Goal: Task Accomplishment & Management: Use online tool/utility

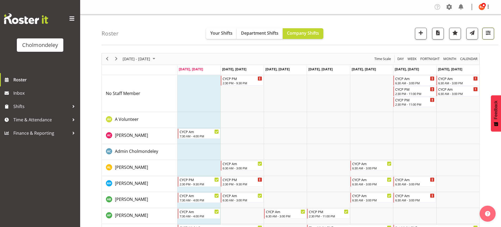
click at [489, 33] on span "button" at bounding box center [487, 32] width 7 height 7
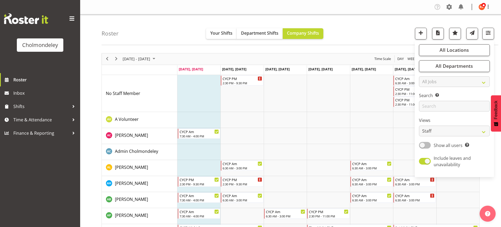
click at [422, 146] on span at bounding box center [425, 145] width 12 height 7
click at [422, 146] on input "Show all users Show only rostered employees" at bounding box center [420, 145] width 3 height 3
checkbox input "true"
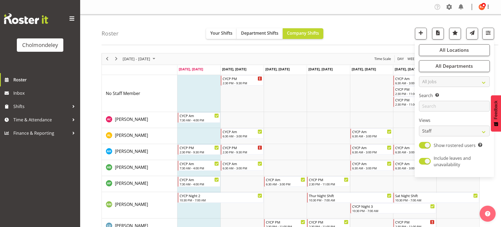
click at [374, 33] on div "Roster Your Shifts Department Shifts Company Shifts All Locations [GEOGRAPHIC_D…" at bounding box center [299, 29] width 396 height 31
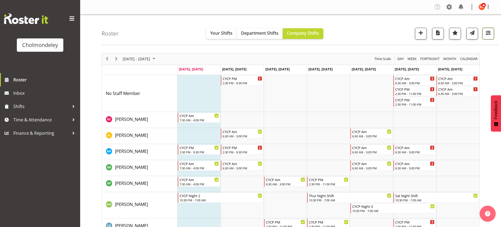
click at [488, 32] on span "button" at bounding box center [487, 32] width 7 height 7
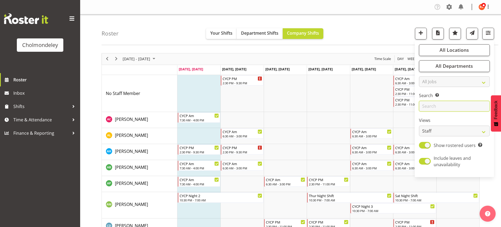
click at [441, 107] on input "text" at bounding box center [454, 106] width 71 height 11
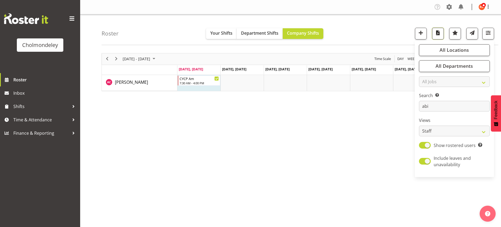
click at [438, 37] on button "button" at bounding box center [438, 34] width 12 height 12
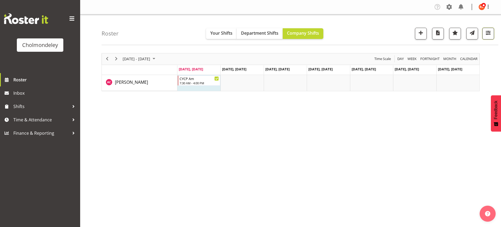
click at [488, 32] on span "button" at bounding box center [487, 32] width 7 height 7
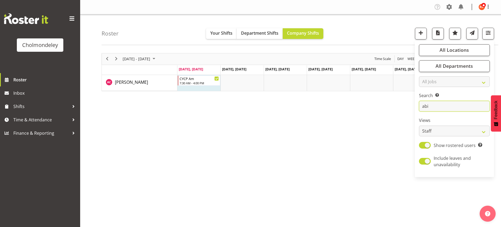
click at [446, 109] on input "abi" at bounding box center [454, 106] width 71 height 11
type input "a"
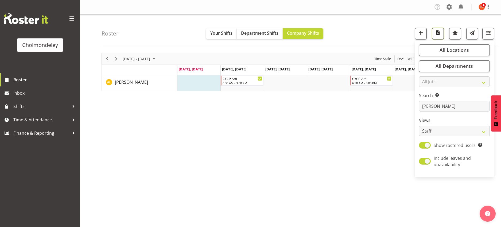
click at [435, 33] on span "button" at bounding box center [437, 32] width 7 height 7
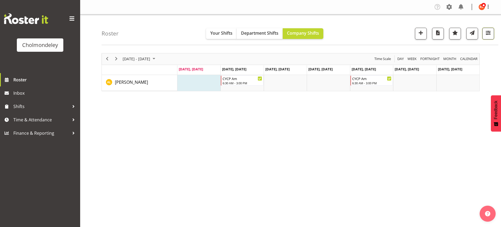
click at [486, 32] on span "button" at bounding box center [487, 32] width 7 height 7
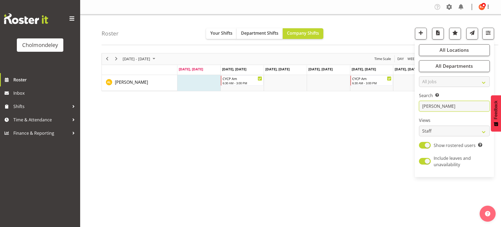
click at [449, 107] on input "[PERSON_NAME]" at bounding box center [454, 106] width 71 height 11
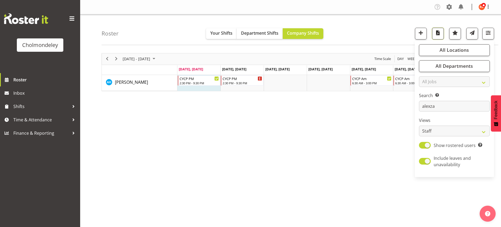
click at [441, 33] on span "button" at bounding box center [437, 32] width 7 height 7
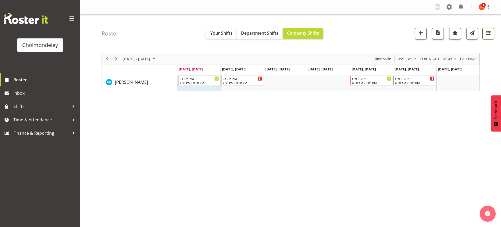
click at [486, 33] on span "button" at bounding box center [487, 32] width 7 height 7
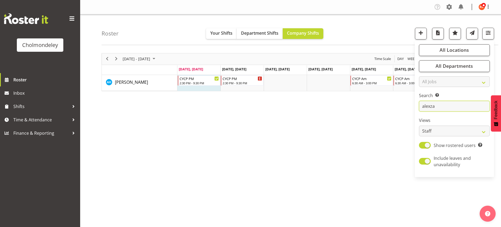
click at [439, 104] on input "alexza" at bounding box center [454, 106] width 71 height 11
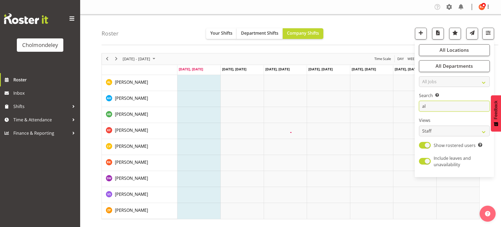
type input "a"
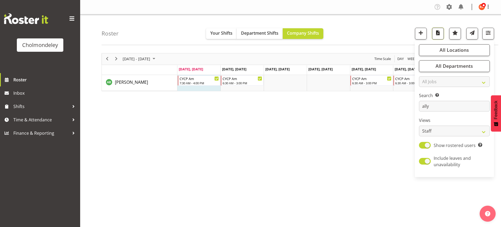
click at [442, 34] on button "button" at bounding box center [438, 34] width 12 height 12
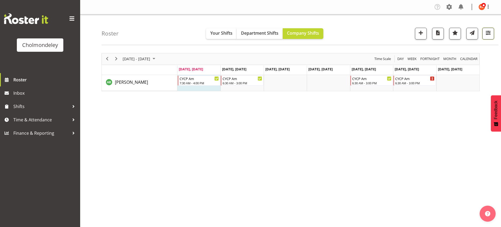
click at [486, 35] on span "button" at bounding box center [487, 32] width 7 height 7
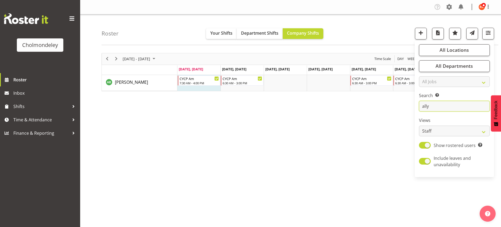
click at [450, 110] on input "ally" at bounding box center [454, 106] width 71 height 11
type input "a"
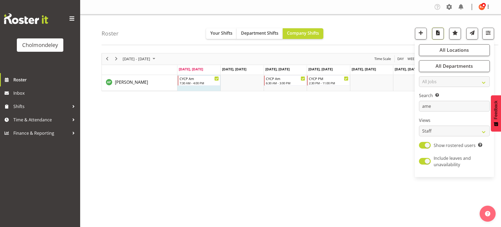
click at [437, 32] on span "button" at bounding box center [437, 32] width 7 height 7
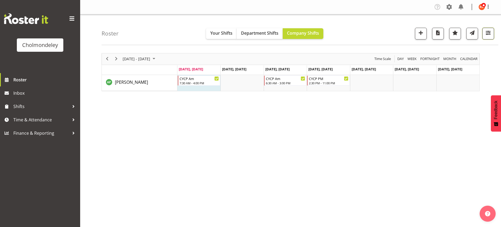
click at [489, 30] on span "button" at bounding box center [487, 32] width 7 height 7
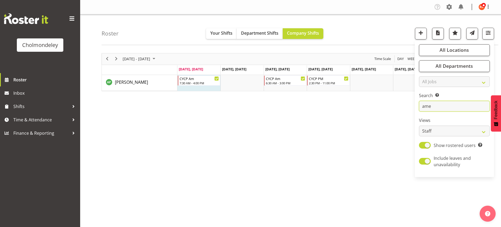
click at [441, 105] on input "ame" at bounding box center [454, 106] width 71 height 11
type input "a"
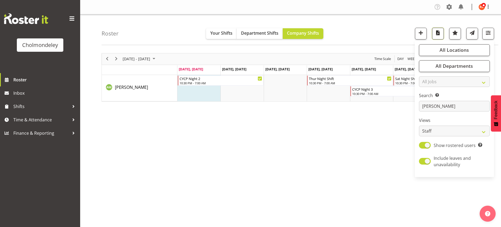
click at [440, 32] on span "button" at bounding box center [437, 32] width 7 height 7
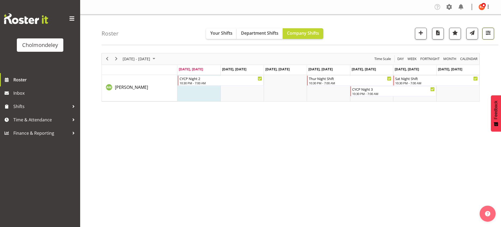
click at [491, 28] on button "button" at bounding box center [488, 34] width 12 height 12
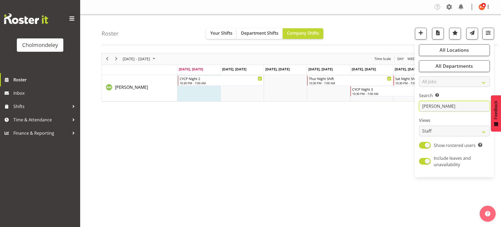
click at [454, 105] on input "[PERSON_NAME]" at bounding box center [454, 106] width 71 height 11
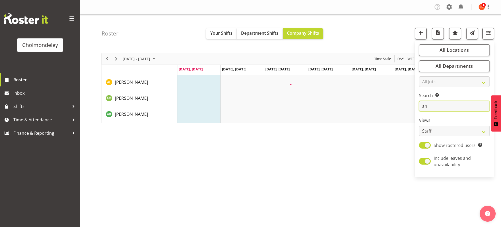
type input "a"
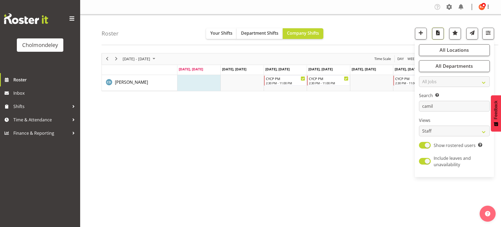
click at [437, 31] on span "button" at bounding box center [437, 32] width 7 height 7
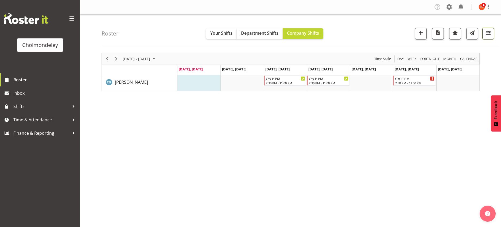
click at [484, 32] on button "button" at bounding box center [488, 34] width 12 height 12
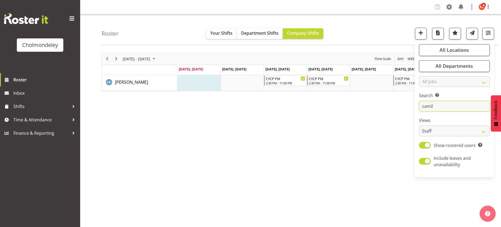
drag, startPoint x: 443, startPoint y: 107, endPoint x: 414, endPoint y: 107, distance: 29.6
click at [414, 107] on div "Roster Your Shifts Department Shifts Company Shifts All Locations [GEOGRAPHIC_D…" at bounding box center [290, 138] width 421 height 248
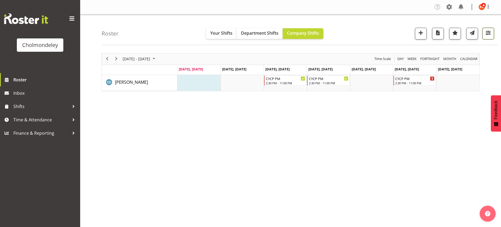
click at [488, 37] on button "button" at bounding box center [488, 34] width 12 height 12
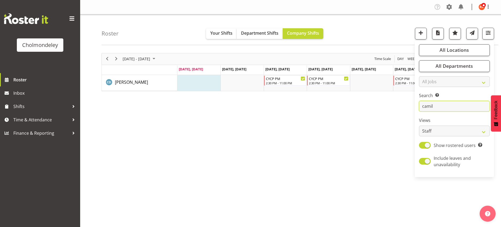
click at [445, 105] on input "camil" at bounding box center [454, 106] width 71 height 11
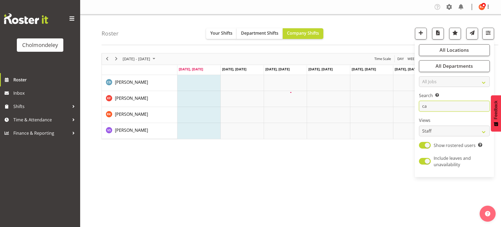
type input "c"
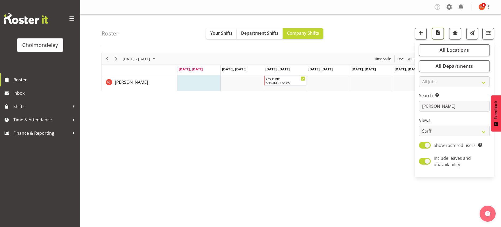
click at [438, 34] on span "button" at bounding box center [437, 32] width 7 height 7
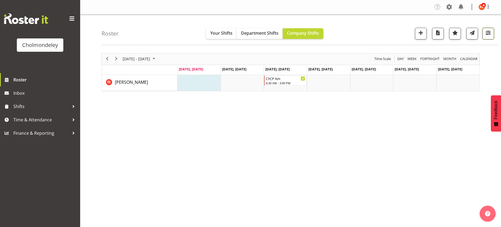
click at [484, 32] on button "button" at bounding box center [488, 34] width 12 height 12
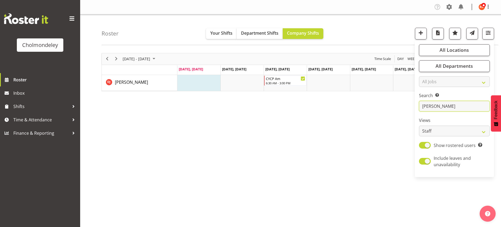
click at [434, 102] on input "[PERSON_NAME]" at bounding box center [454, 106] width 71 height 11
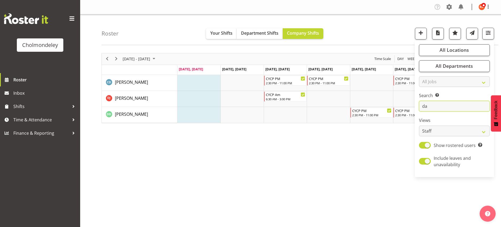
type input "d"
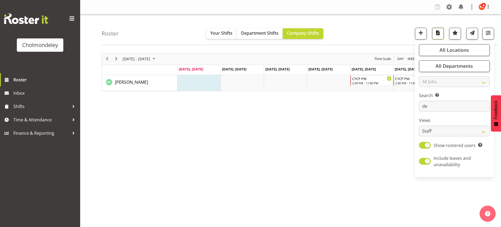
click at [437, 34] on span "button" at bounding box center [437, 32] width 7 height 7
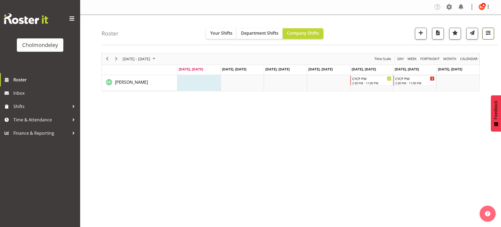
click at [492, 36] on button "button" at bounding box center [488, 34] width 12 height 12
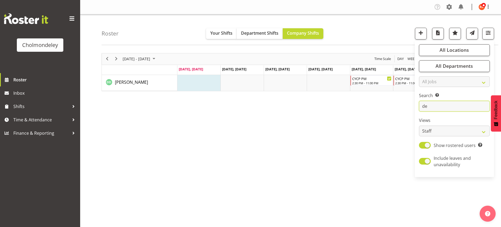
click at [439, 107] on input "de" at bounding box center [454, 106] width 71 height 11
type input "d"
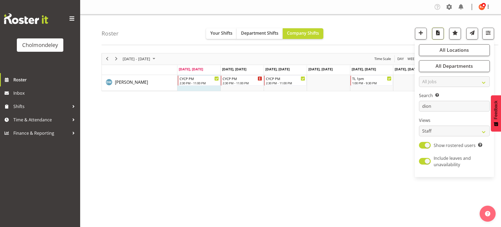
click at [438, 34] on span "button" at bounding box center [437, 32] width 7 height 7
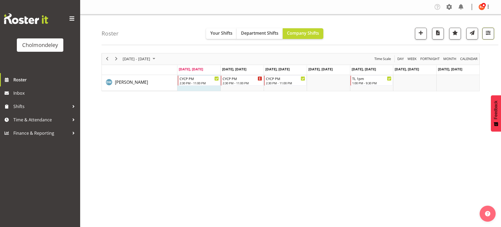
click at [488, 33] on span "button" at bounding box center [487, 32] width 7 height 7
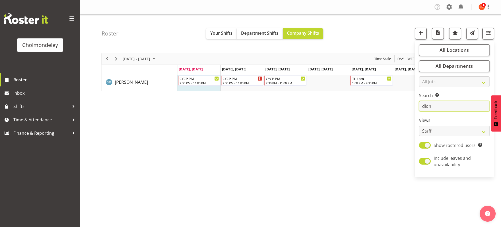
click at [447, 105] on input "dion" at bounding box center [454, 106] width 71 height 11
type input "d"
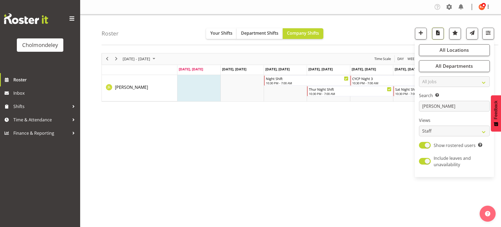
click at [437, 31] on span "button" at bounding box center [437, 32] width 7 height 7
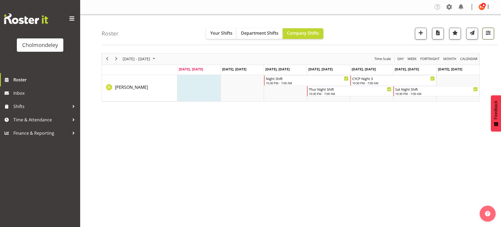
click at [491, 31] on span "button" at bounding box center [487, 32] width 7 height 7
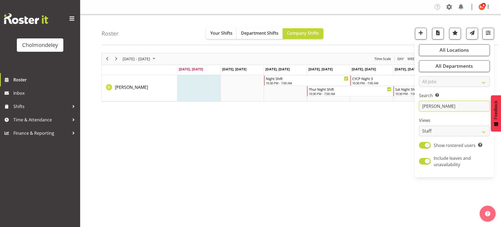
click at [443, 106] on input "[PERSON_NAME]" at bounding box center [454, 106] width 71 height 11
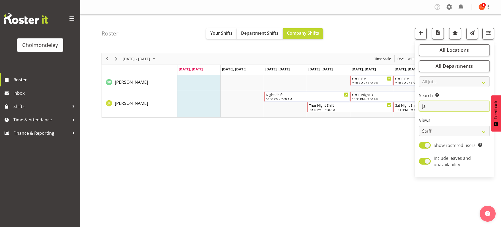
type input "j"
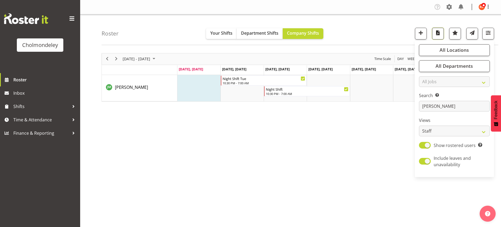
click at [436, 30] on span "button" at bounding box center [437, 32] width 7 height 7
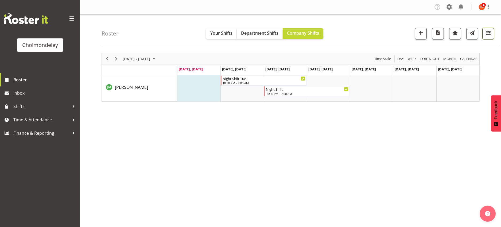
click at [488, 34] on span "button" at bounding box center [487, 32] width 7 height 7
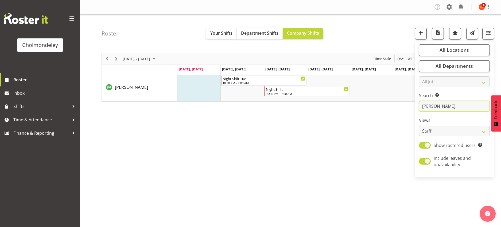
click at [439, 107] on input "[PERSON_NAME]" at bounding box center [454, 106] width 71 height 11
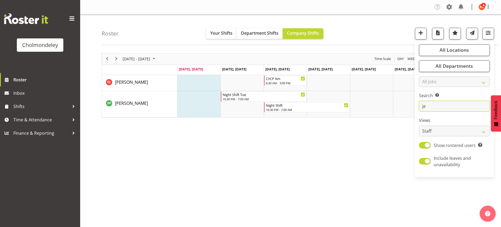
type input "j"
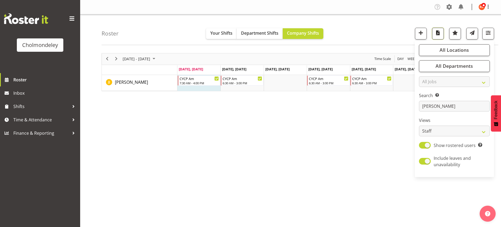
click at [439, 33] on span "button" at bounding box center [437, 32] width 7 height 7
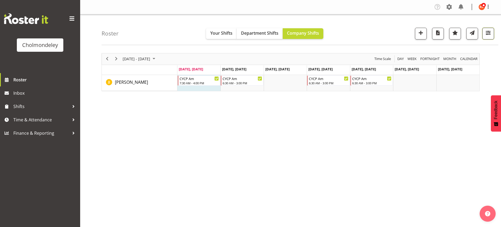
click at [487, 33] on span "button" at bounding box center [487, 32] width 7 height 7
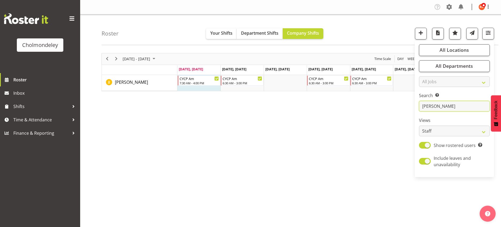
click at [432, 105] on input "[PERSON_NAME]" at bounding box center [454, 106] width 71 height 11
type input "j"
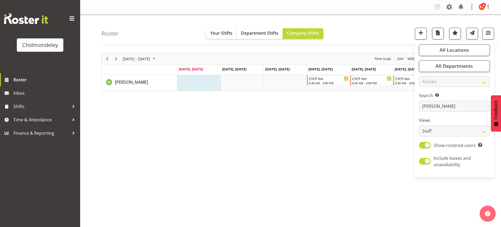
click at [437, 34] on span "button" at bounding box center [437, 32] width 7 height 7
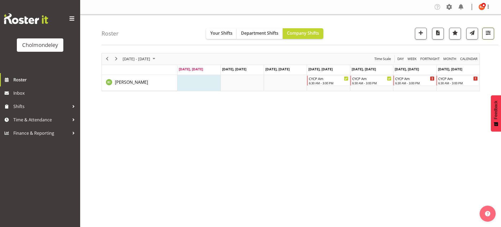
click at [485, 33] on span "button" at bounding box center [487, 32] width 7 height 7
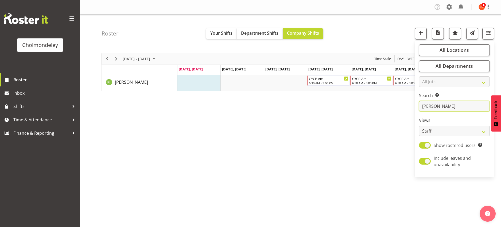
click at [437, 106] on input "[PERSON_NAME]" at bounding box center [454, 106] width 71 height 11
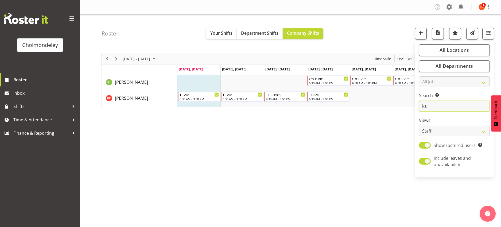
type input "k"
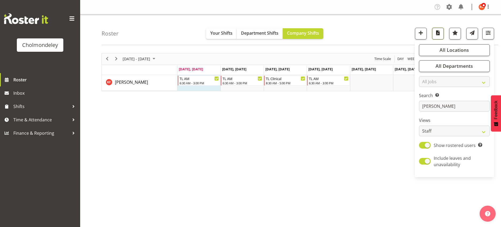
click at [436, 33] on span "button" at bounding box center [437, 32] width 7 height 7
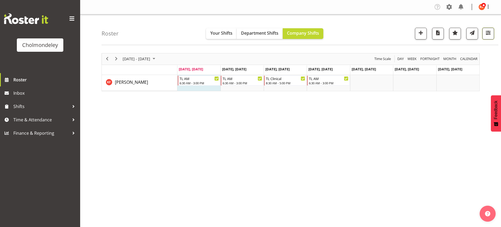
click at [485, 32] on span "button" at bounding box center [487, 32] width 7 height 7
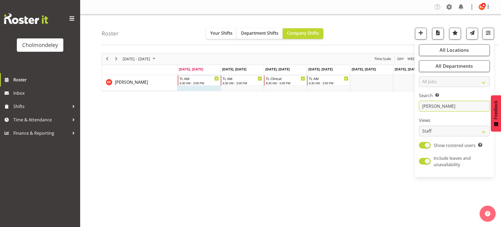
click at [442, 106] on input "[PERSON_NAME]" at bounding box center [454, 106] width 71 height 11
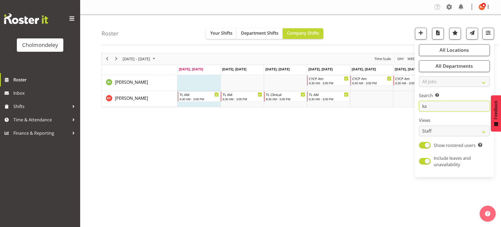
type input "k"
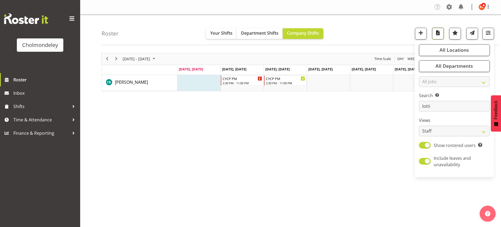
click at [437, 33] on span "button" at bounding box center [437, 32] width 7 height 7
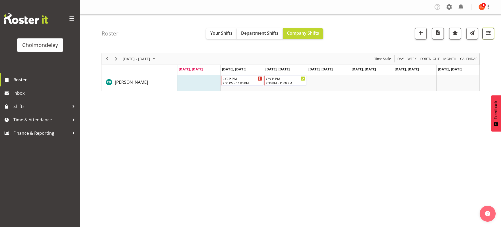
click at [488, 30] on span "button" at bounding box center [487, 32] width 7 height 7
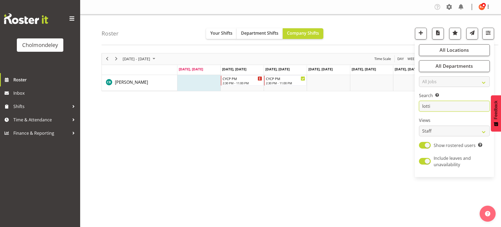
click at [447, 104] on input "lotti" at bounding box center [454, 106] width 71 height 11
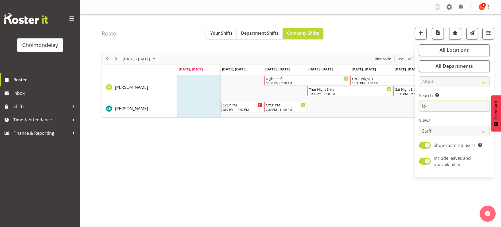
type input "l"
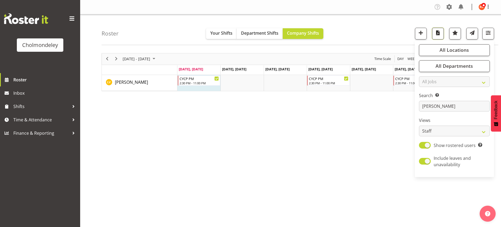
click at [437, 36] on span "button" at bounding box center [437, 32] width 7 height 7
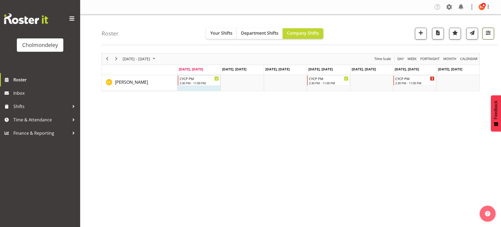
click at [486, 35] on span "button" at bounding box center [487, 32] width 7 height 7
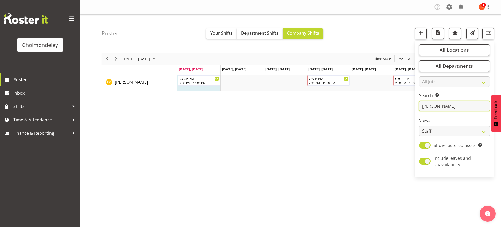
click at [447, 109] on input "[PERSON_NAME]" at bounding box center [454, 106] width 71 height 11
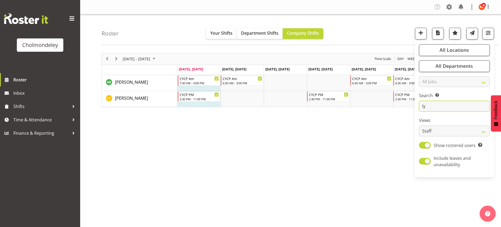
type input "l"
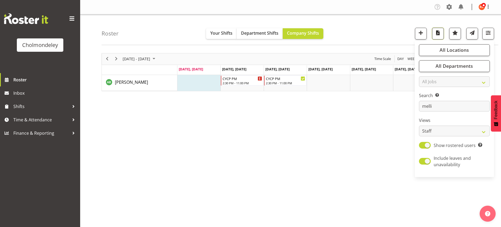
click at [434, 34] on span "button" at bounding box center [437, 32] width 7 height 7
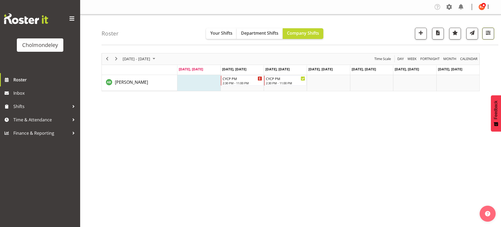
click at [488, 31] on span "button" at bounding box center [487, 32] width 7 height 7
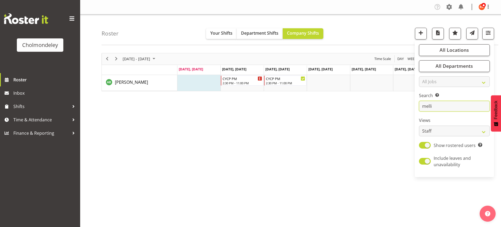
click at [442, 104] on input "melli" at bounding box center [454, 106] width 71 height 11
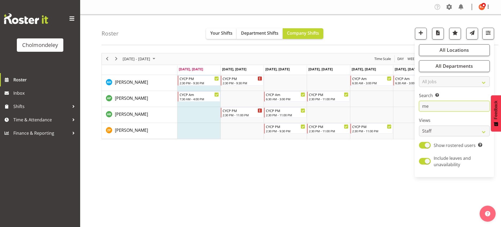
type input "m"
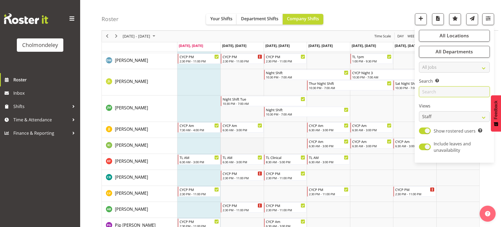
scroll to position [240, 0]
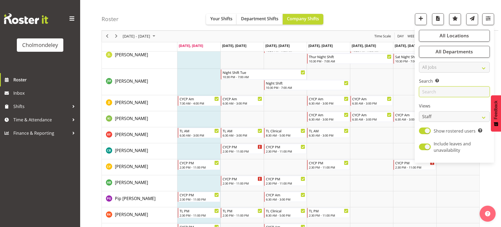
click at [438, 89] on input "text" at bounding box center [454, 92] width 71 height 11
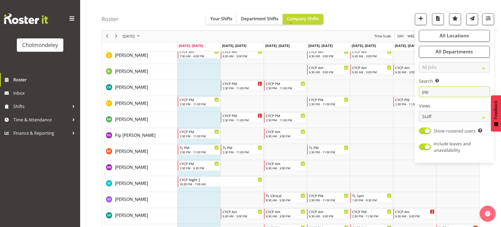
scroll to position [0, 0]
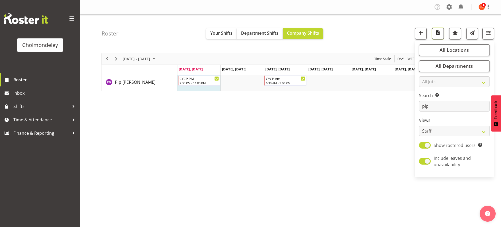
click at [438, 36] on span "button" at bounding box center [437, 32] width 7 height 7
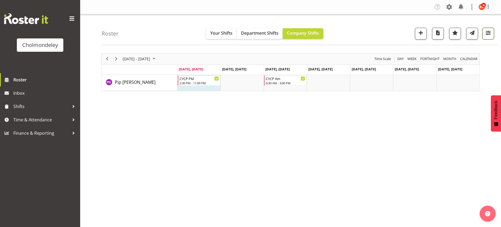
click at [488, 32] on span "button" at bounding box center [487, 32] width 7 height 7
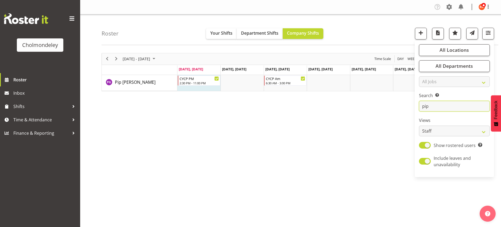
click at [435, 107] on input "pip" at bounding box center [454, 106] width 71 height 11
type input "p"
click at [437, 32] on span "button" at bounding box center [437, 32] width 7 height 7
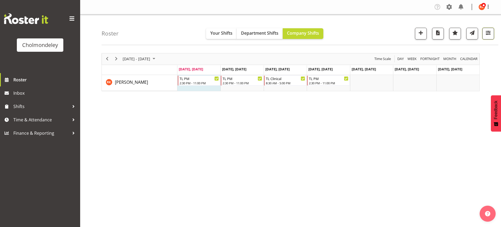
click at [484, 35] on span "button" at bounding box center [487, 32] width 7 height 7
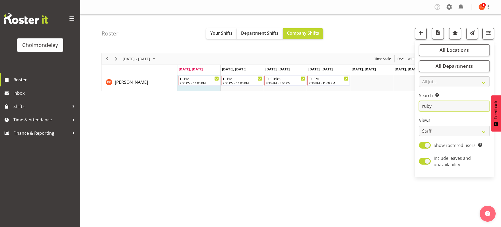
click at [442, 108] on input "ruby" at bounding box center [454, 106] width 71 height 11
type input "r"
click at [439, 32] on span "button" at bounding box center [437, 32] width 7 height 7
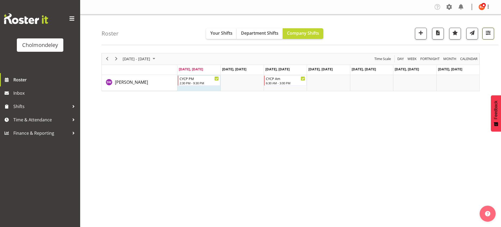
click at [486, 29] on span "button" at bounding box center [487, 32] width 7 height 7
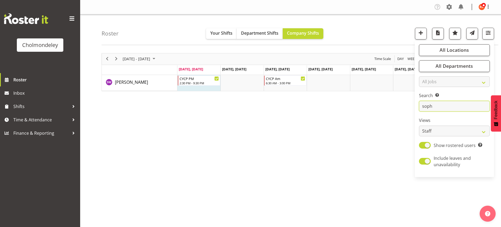
click at [439, 105] on input "soph" at bounding box center [454, 106] width 71 height 11
type input "s"
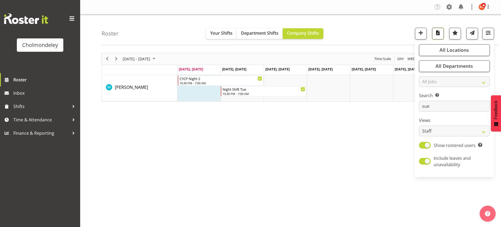
click at [437, 32] on span "button" at bounding box center [437, 32] width 7 height 7
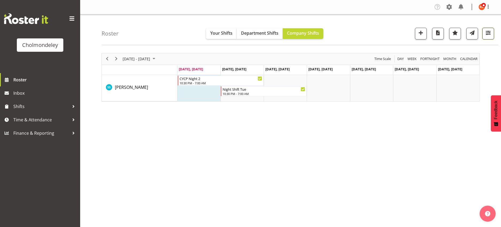
click at [484, 34] on span "button" at bounding box center [487, 32] width 7 height 7
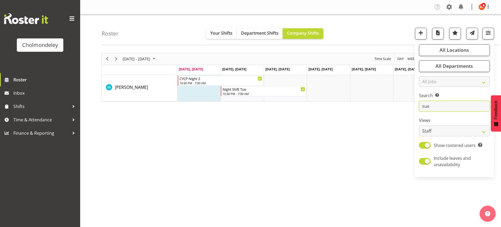
click at [431, 108] on input "sue" at bounding box center [454, 106] width 71 height 11
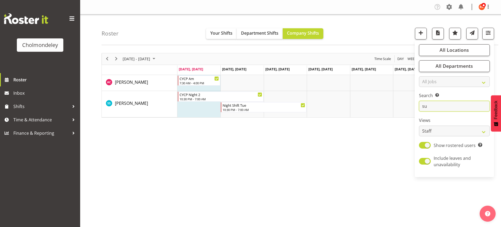
type input "s"
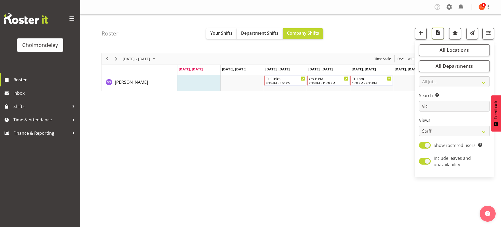
click at [438, 32] on span "button" at bounding box center [437, 32] width 7 height 7
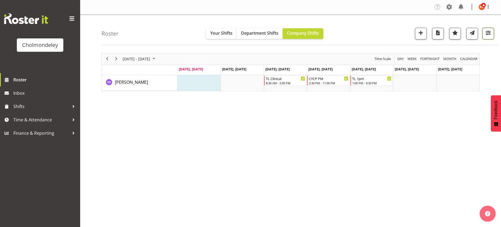
click at [488, 34] on span "button" at bounding box center [487, 32] width 7 height 7
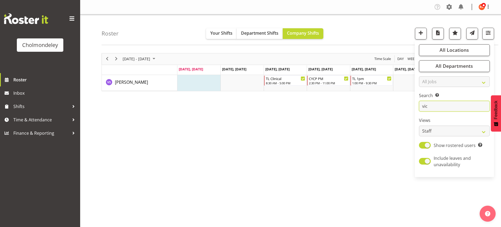
click at [437, 107] on input "vic" at bounding box center [454, 106] width 71 height 11
type input "v"
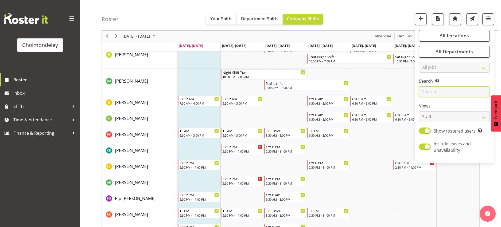
scroll to position [331, 0]
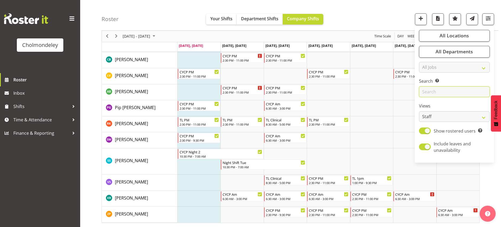
click at [439, 90] on input "text" at bounding box center [454, 92] width 71 height 11
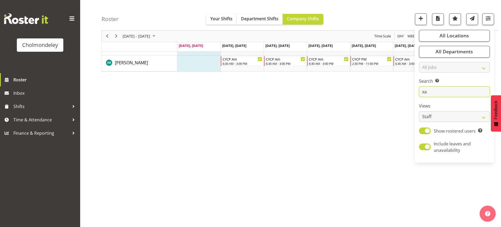
scroll to position [0, 0]
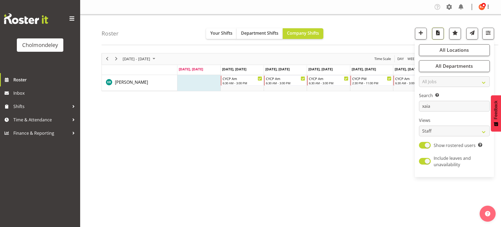
click at [434, 34] on span "button" at bounding box center [437, 32] width 7 height 7
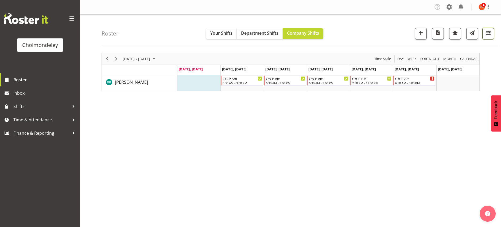
click at [485, 35] on span "button" at bounding box center [487, 32] width 7 height 7
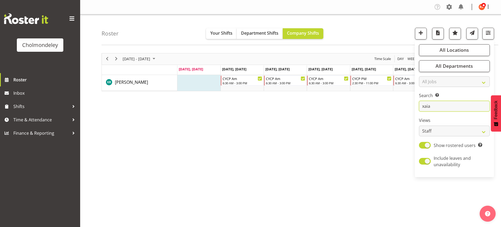
click at [441, 107] on input "xaia" at bounding box center [454, 106] width 71 height 11
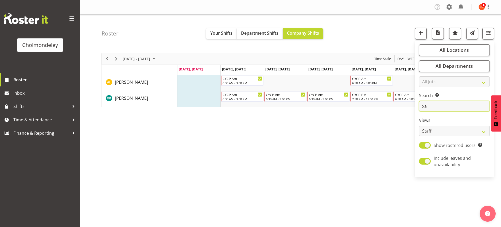
type input "x"
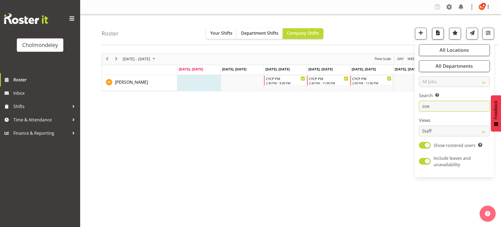
type input "zoe"
click at [439, 34] on span "button" at bounding box center [437, 32] width 7 height 7
